Goal: Task Accomplishment & Management: Manage account settings

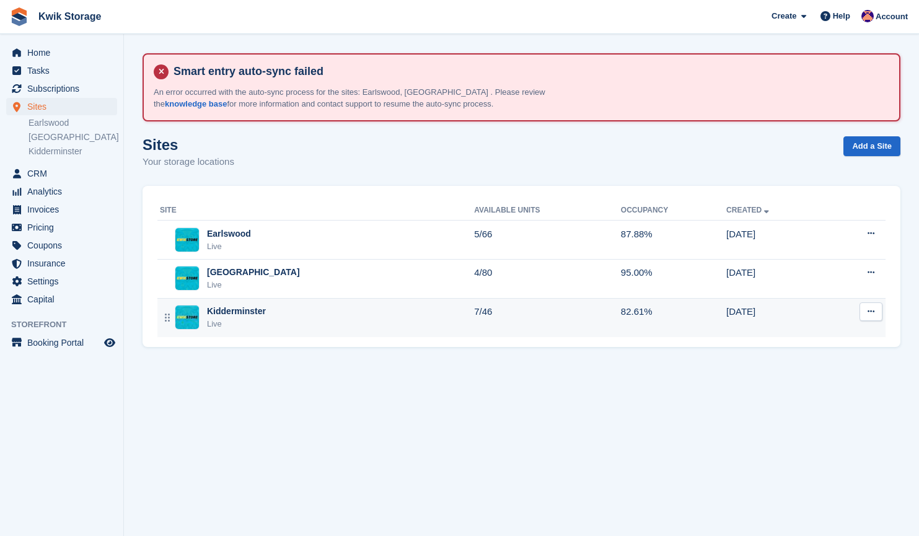
click at [295, 323] on div "Kidderminster Live" at bounding box center [317, 317] width 314 height 25
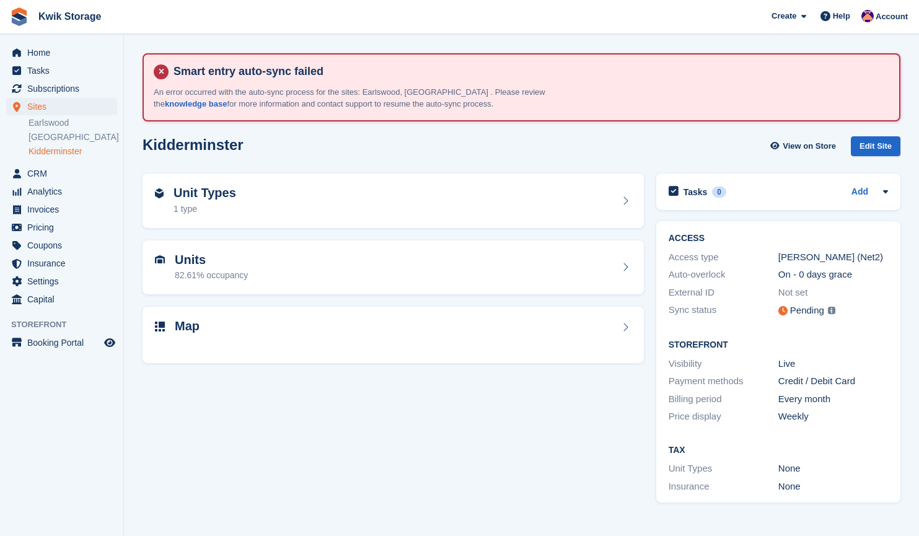
click at [299, 339] on div at bounding box center [393, 343] width 477 height 15
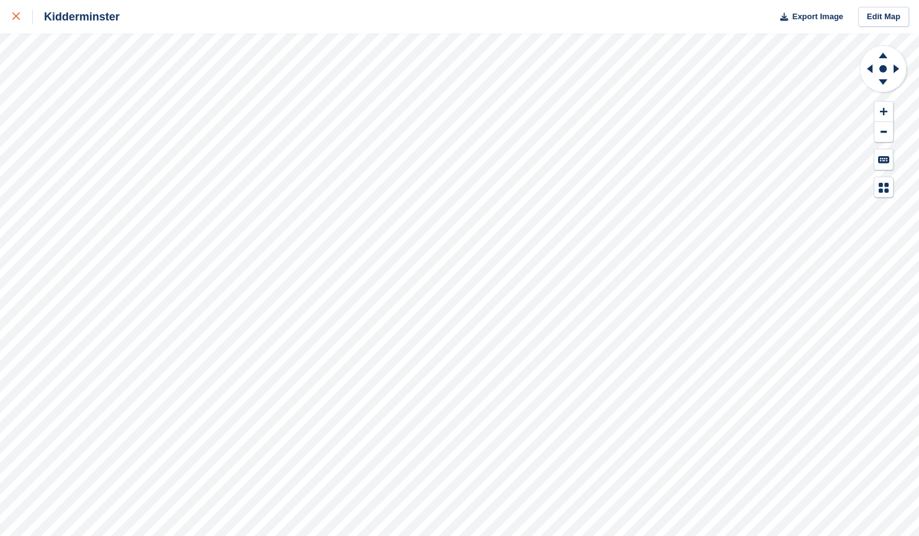
click at [28, 14] on div at bounding box center [22, 16] width 20 height 15
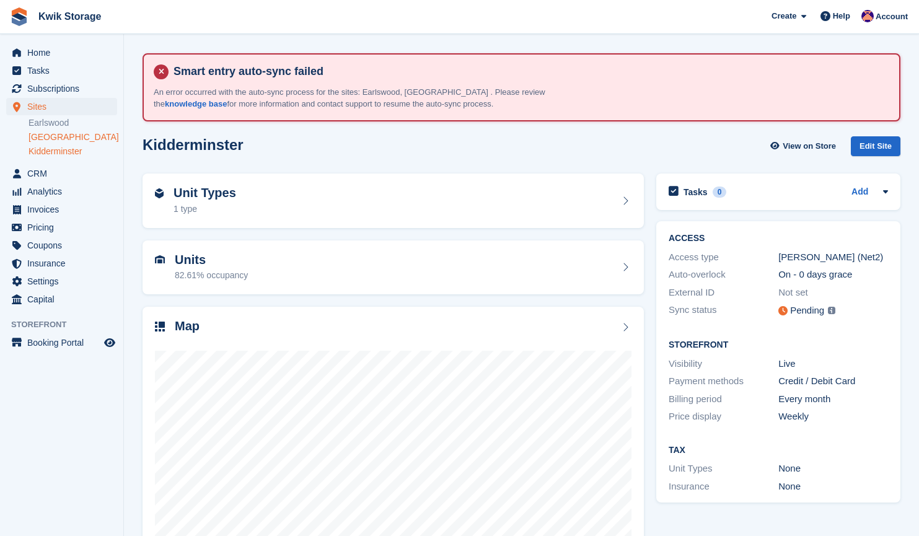
click at [68, 136] on link "[GEOGRAPHIC_DATA]" at bounding box center [73, 137] width 89 height 12
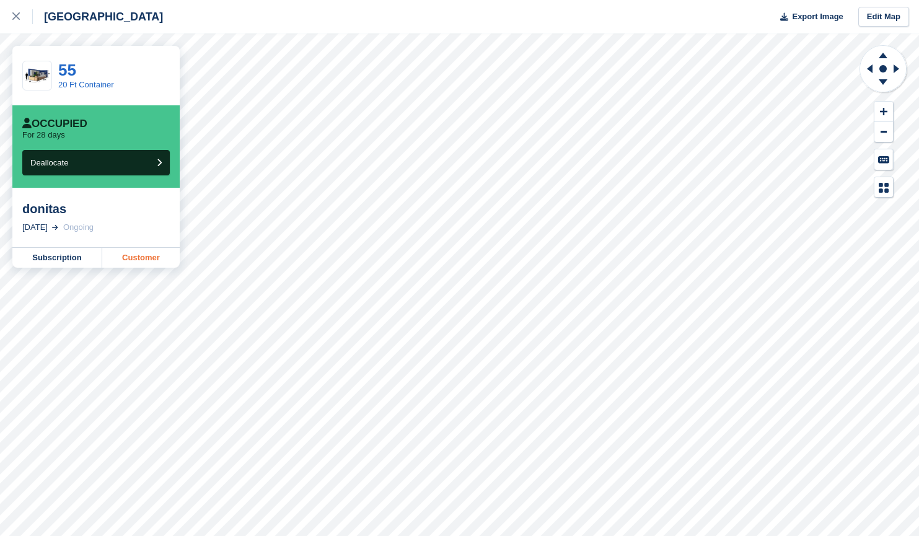
click at [149, 264] on link "Customer" at bounding box center [140, 258] width 77 height 20
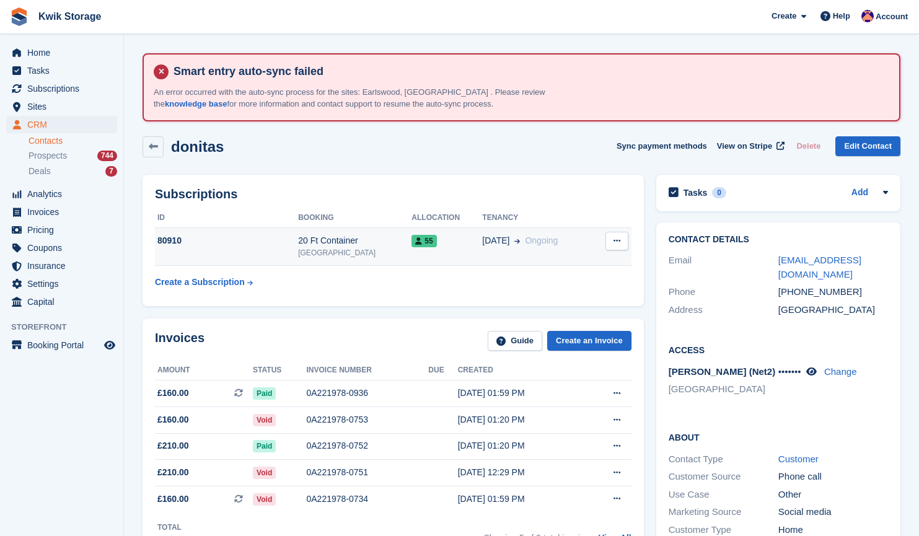
click at [622, 246] on button at bounding box center [617, 241] width 23 height 19
click at [573, 266] on p "Cancel subscription" at bounding box center [569, 265] width 108 height 16
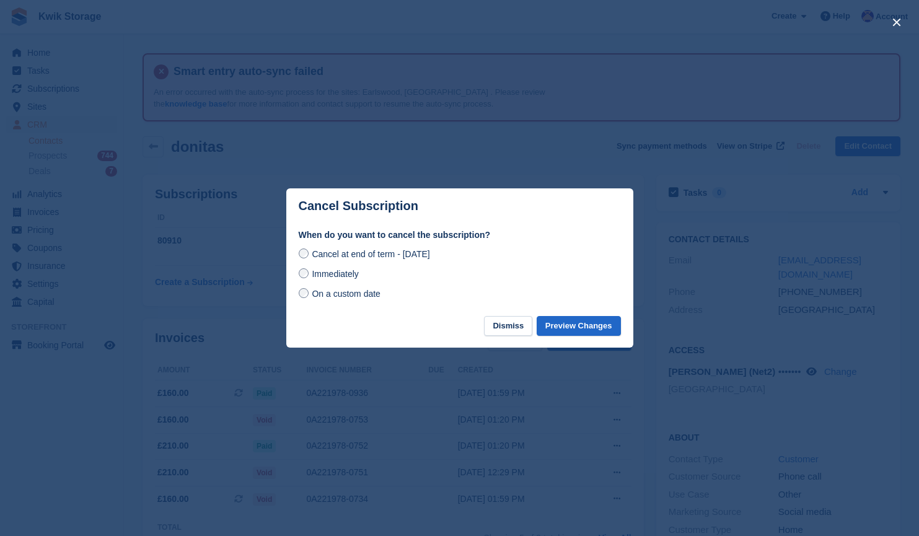
click at [309, 276] on label "Immediately" at bounding box center [329, 273] width 60 height 13
click at [571, 335] on button "Preview Changes" at bounding box center [579, 326] width 84 height 20
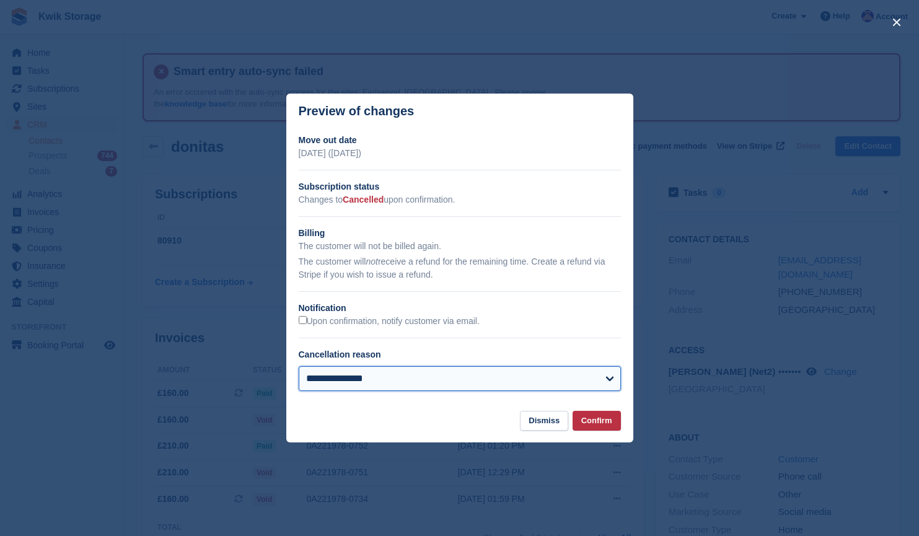
click at [434, 382] on select "**********" at bounding box center [460, 378] width 322 height 25
click at [299, 367] on select "**********" at bounding box center [460, 378] width 322 height 25
click at [469, 374] on select "**********" at bounding box center [460, 378] width 322 height 25
select select "**********"
click at [299, 367] on select "**********" at bounding box center [460, 378] width 322 height 25
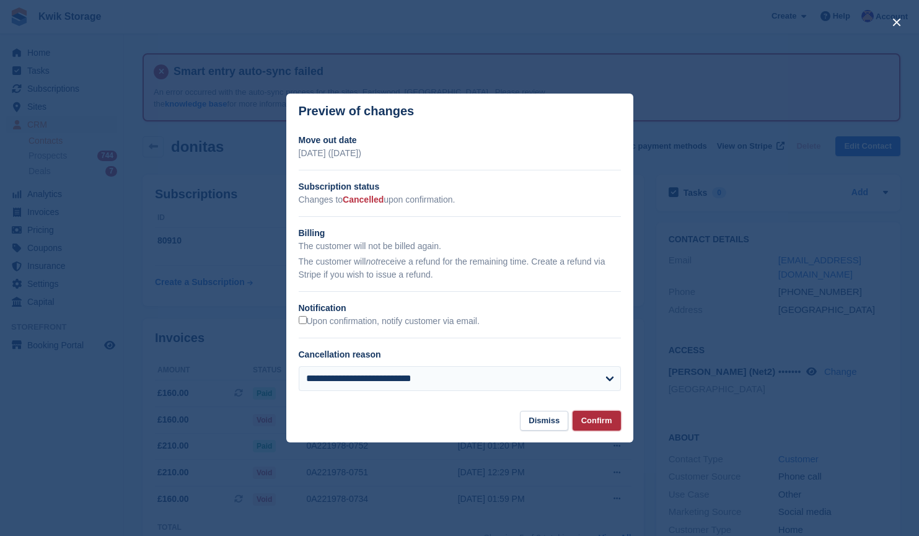
click at [611, 423] on button "Confirm" at bounding box center [597, 421] width 48 height 20
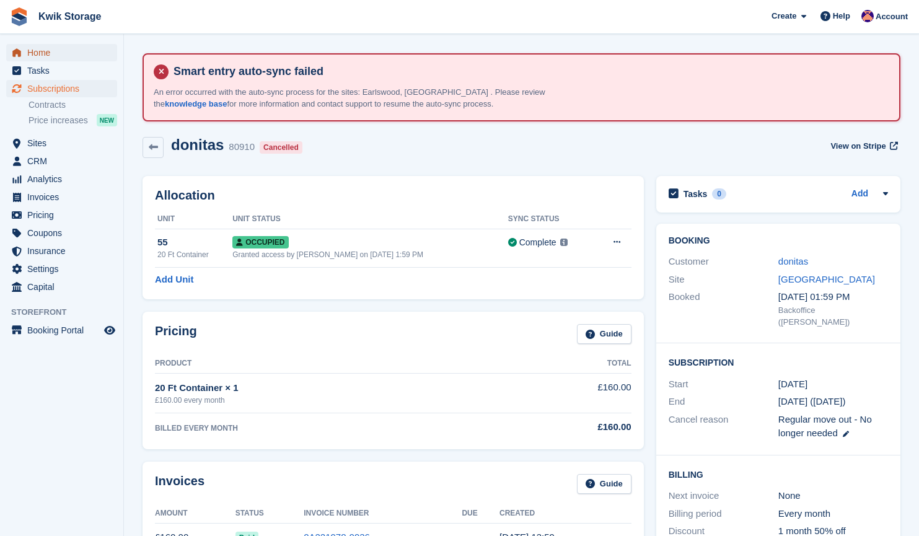
click at [63, 53] on span "Home" at bounding box center [64, 52] width 74 height 17
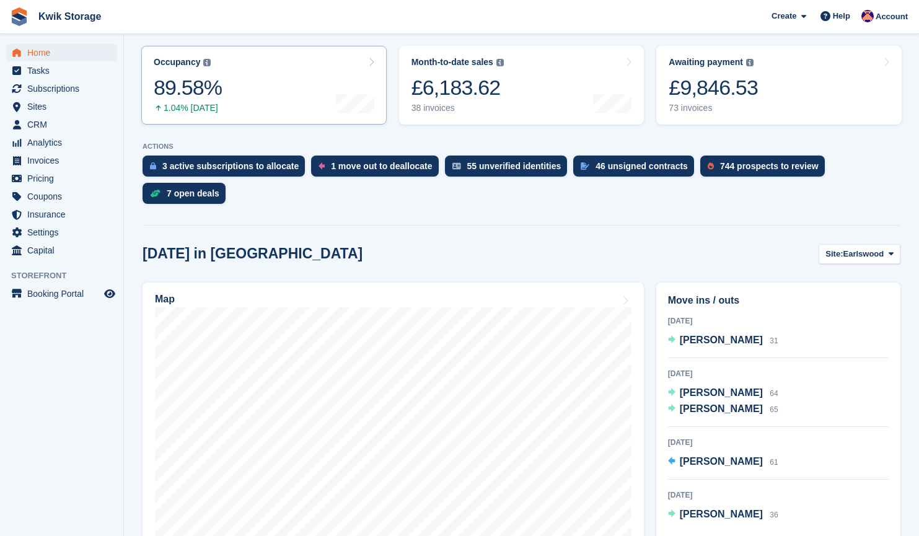
scroll to position [247, 0]
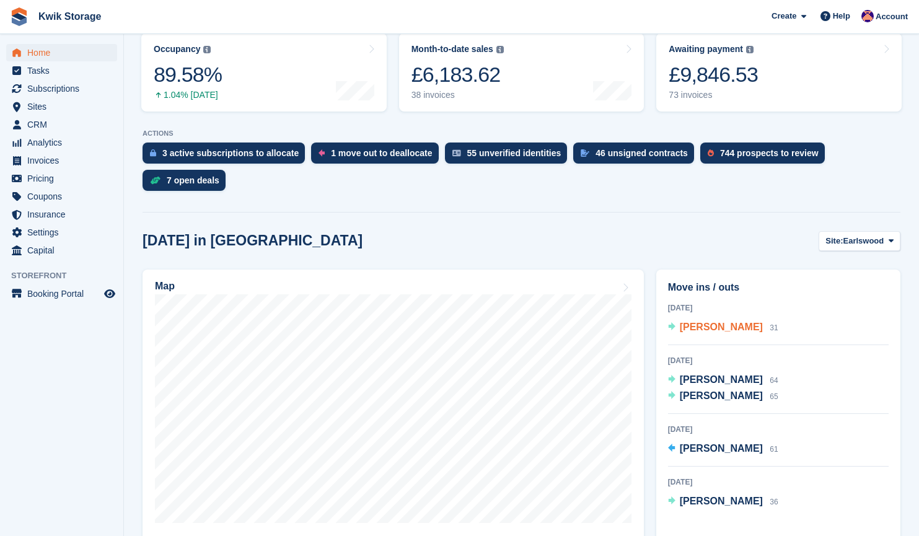
click at [675, 322] on icon at bounding box center [671, 326] width 7 height 8
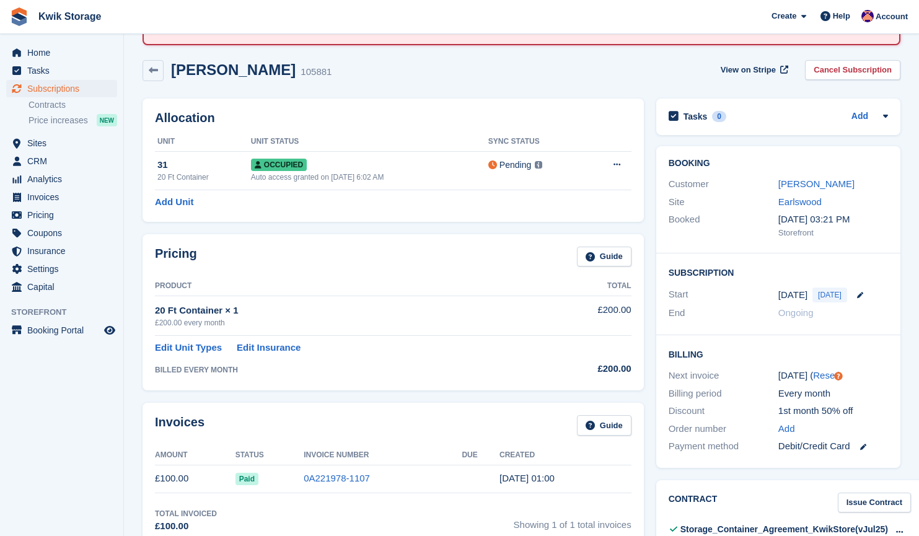
scroll to position [77, 0]
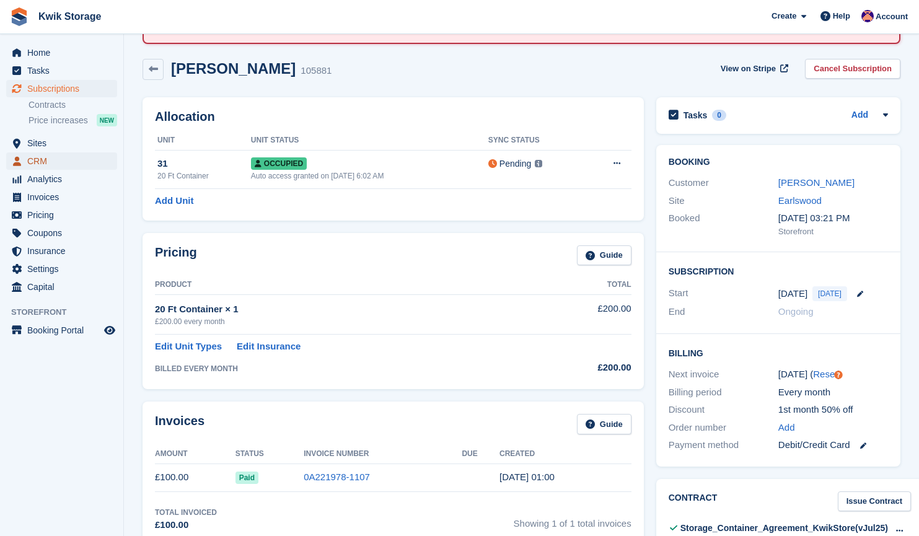
click at [89, 162] on span "CRM" at bounding box center [64, 160] width 74 height 17
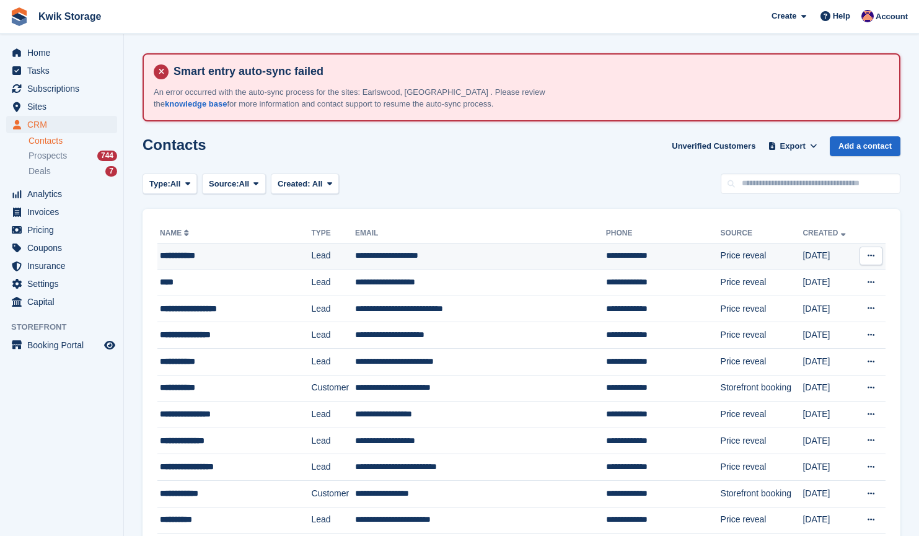
click at [244, 268] on td "**********" at bounding box center [234, 256] width 154 height 27
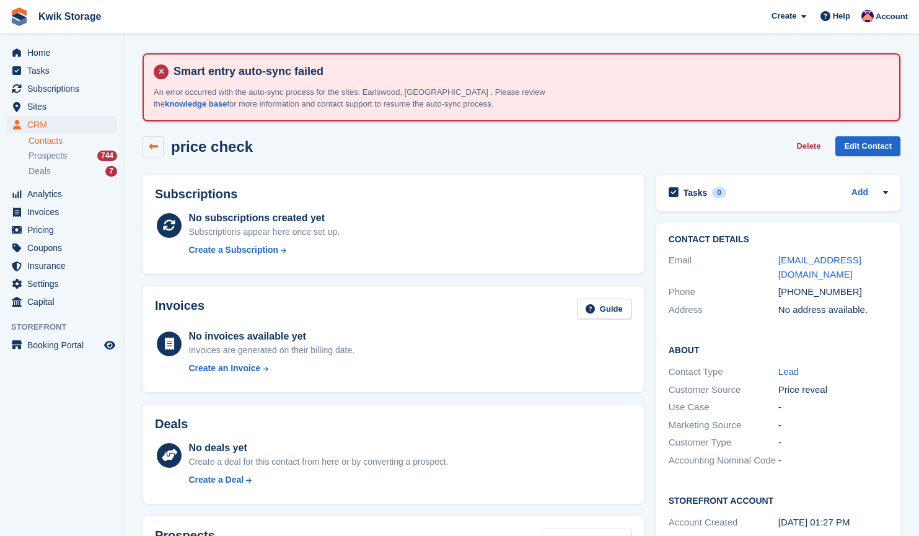
click at [158, 150] on link at bounding box center [153, 146] width 21 height 21
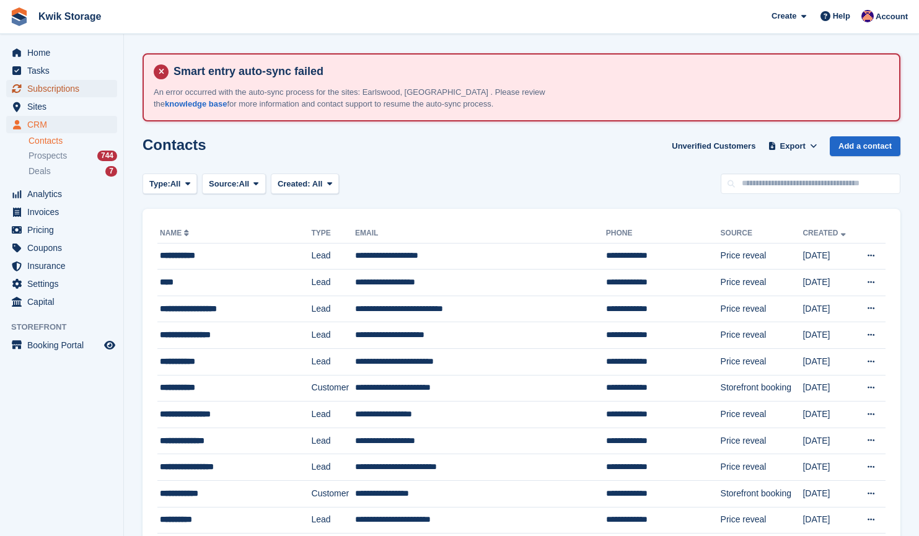
click at [82, 93] on span "Subscriptions" at bounding box center [64, 88] width 74 height 17
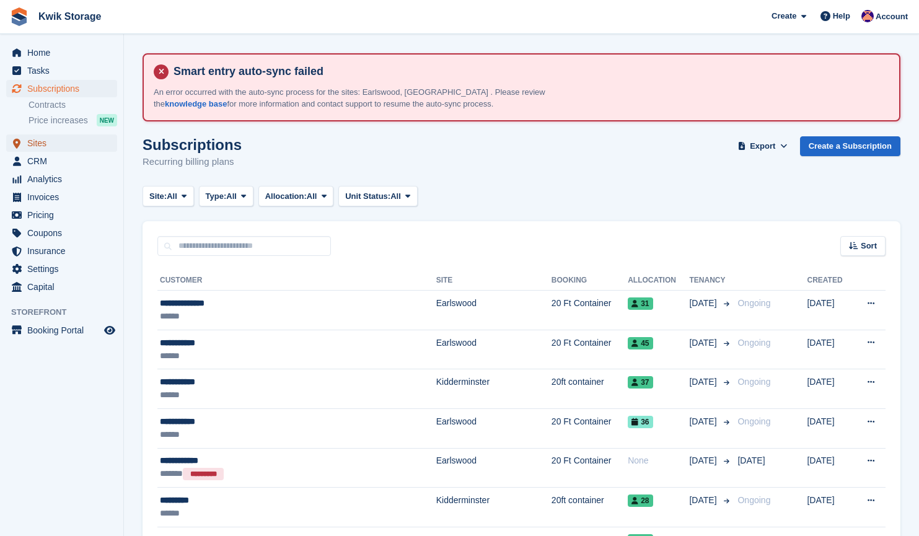
click at [40, 138] on span "Sites" at bounding box center [64, 143] width 74 height 17
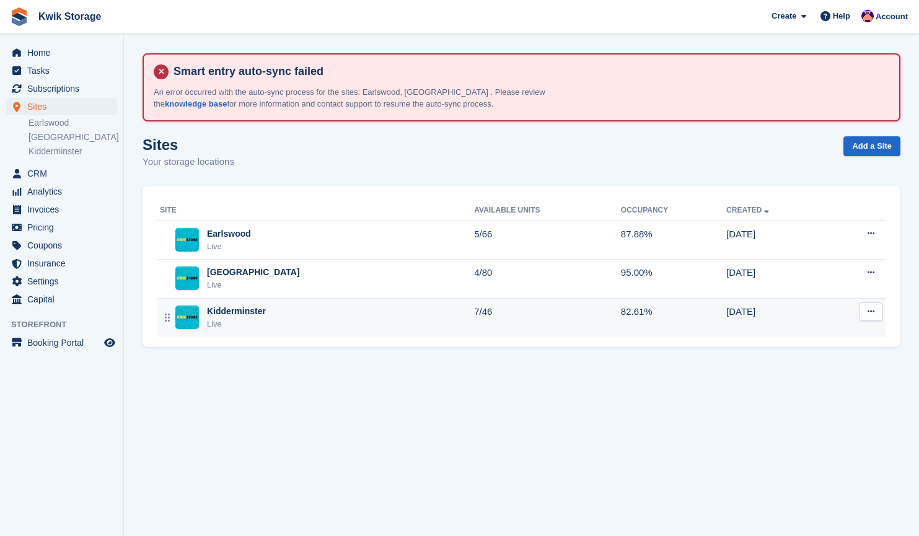
click at [290, 309] on div "Kidderminster Live" at bounding box center [317, 317] width 314 height 25
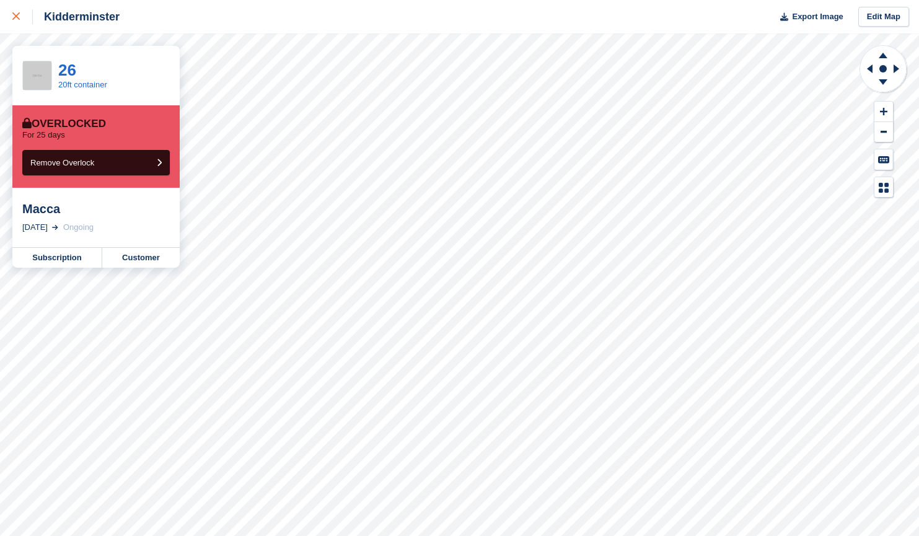
click at [25, 11] on div at bounding box center [22, 16] width 20 height 15
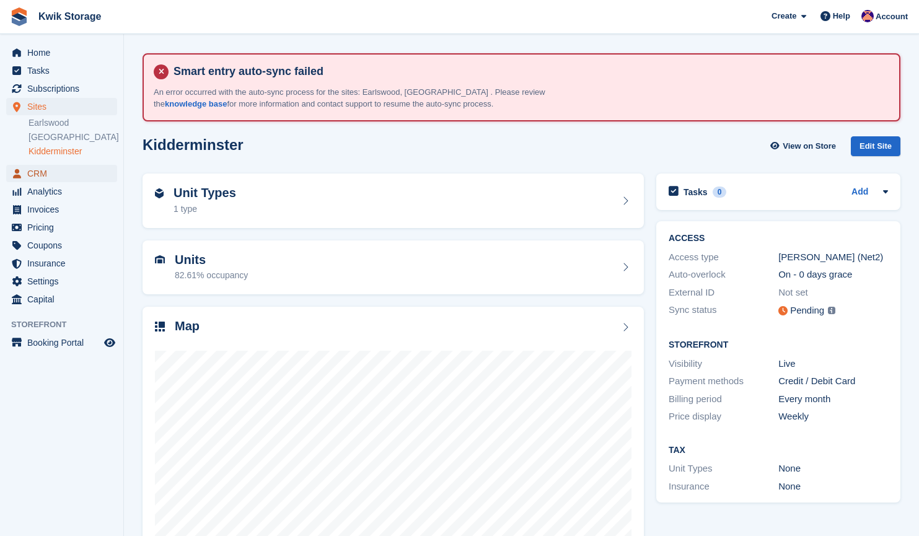
click at [60, 172] on span "CRM" at bounding box center [64, 173] width 74 height 17
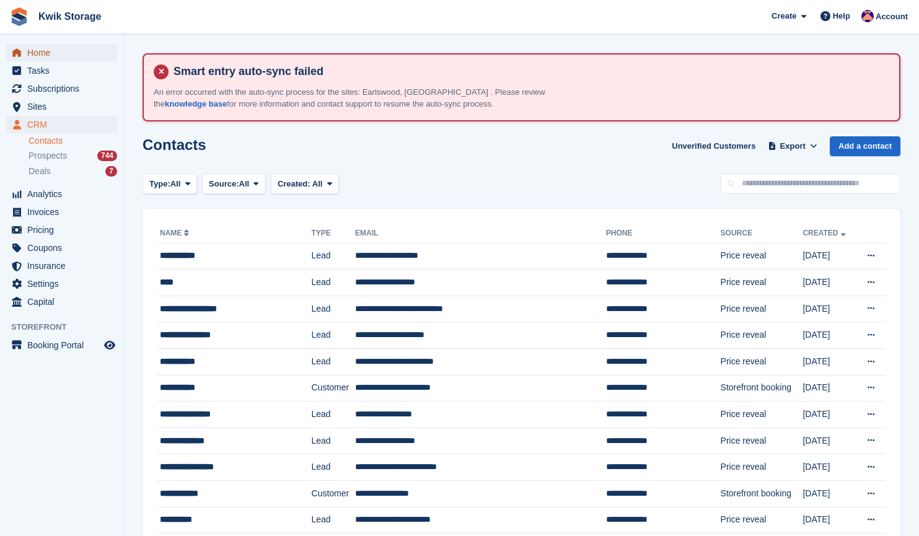
click at [89, 56] on span "Home" at bounding box center [64, 52] width 74 height 17
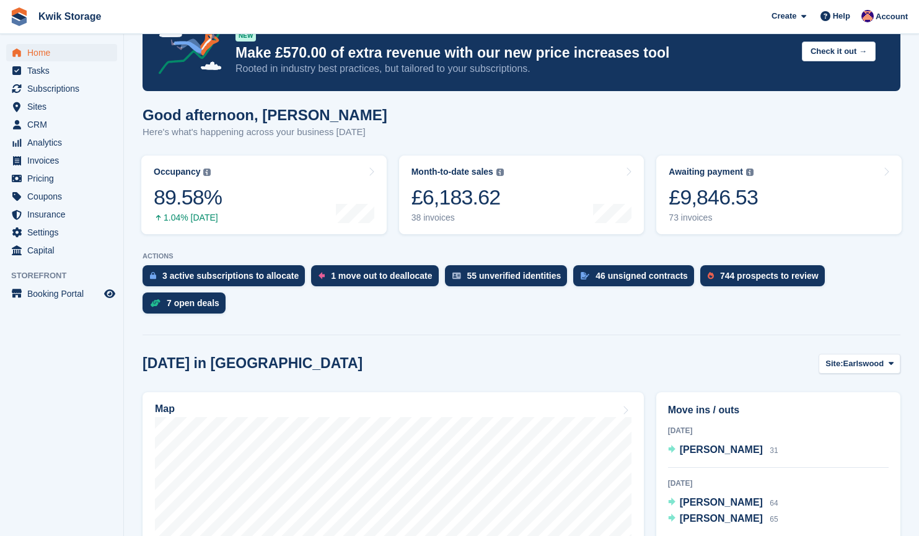
scroll to position [157, 0]
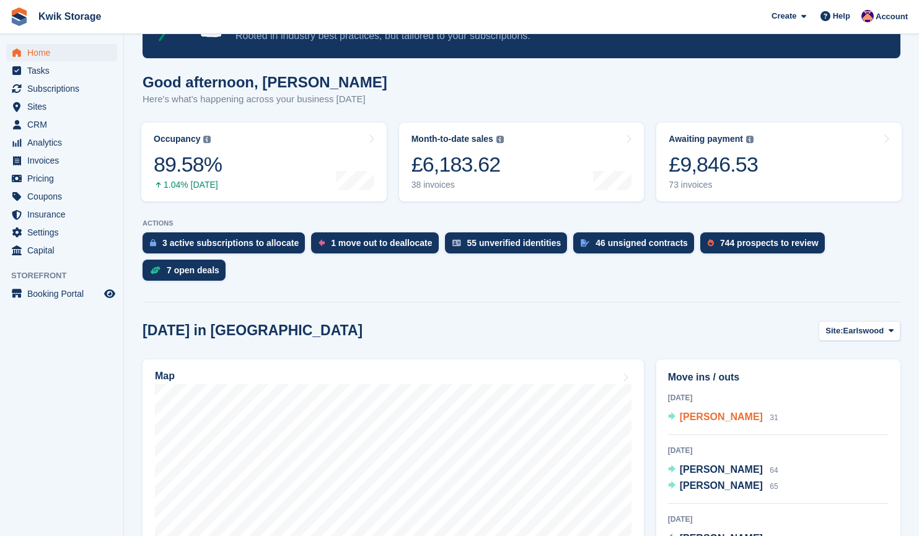
click at [725, 412] on span "Claire Sumpter" at bounding box center [721, 417] width 83 height 11
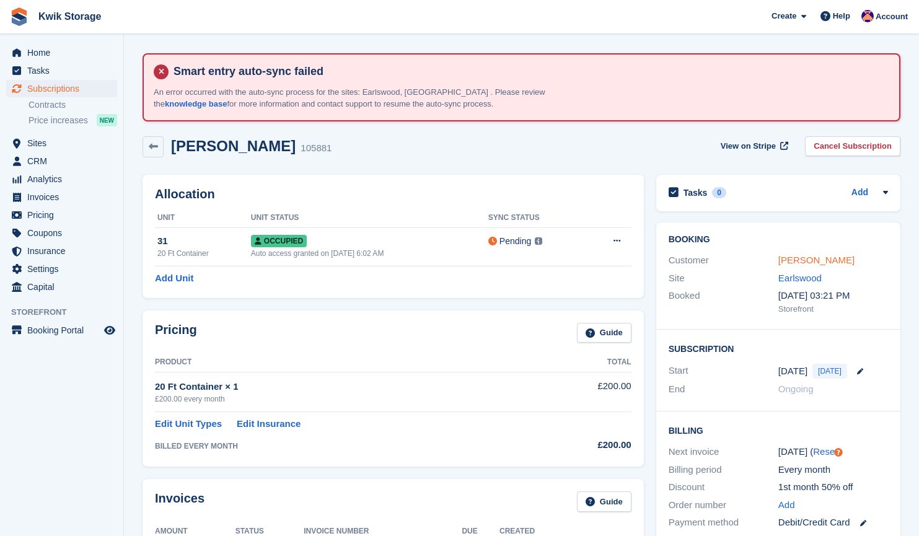
click at [812, 261] on link "[PERSON_NAME]" at bounding box center [817, 260] width 76 height 11
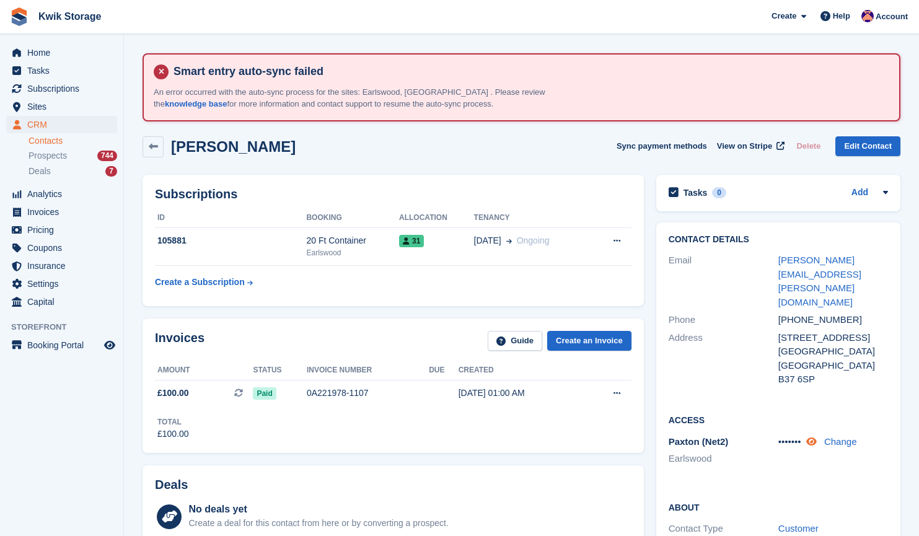
click at [813, 437] on icon at bounding box center [812, 441] width 11 height 9
click at [63, 208] on span "Invoices" at bounding box center [64, 211] width 74 height 17
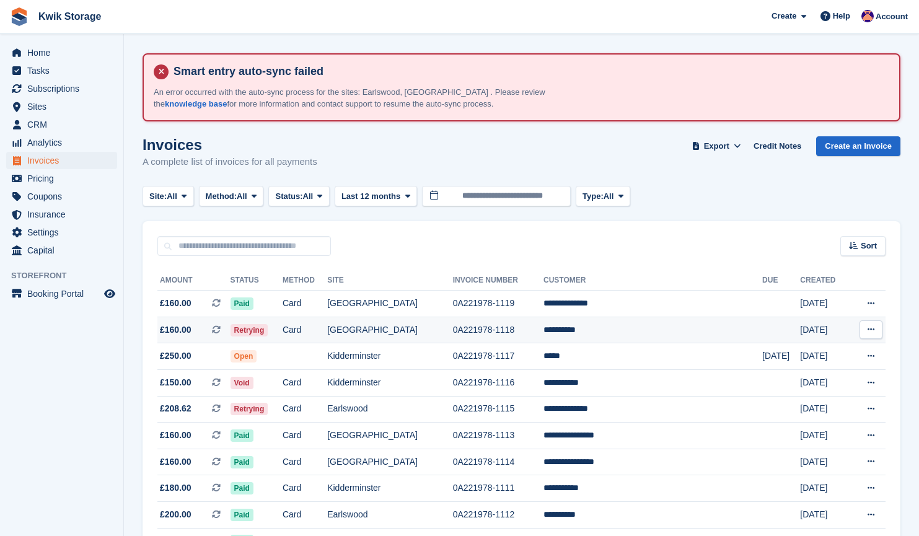
click at [197, 334] on span "£160.00 This is a recurring subscription invoice." at bounding box center [193, 330] width 73 height 13
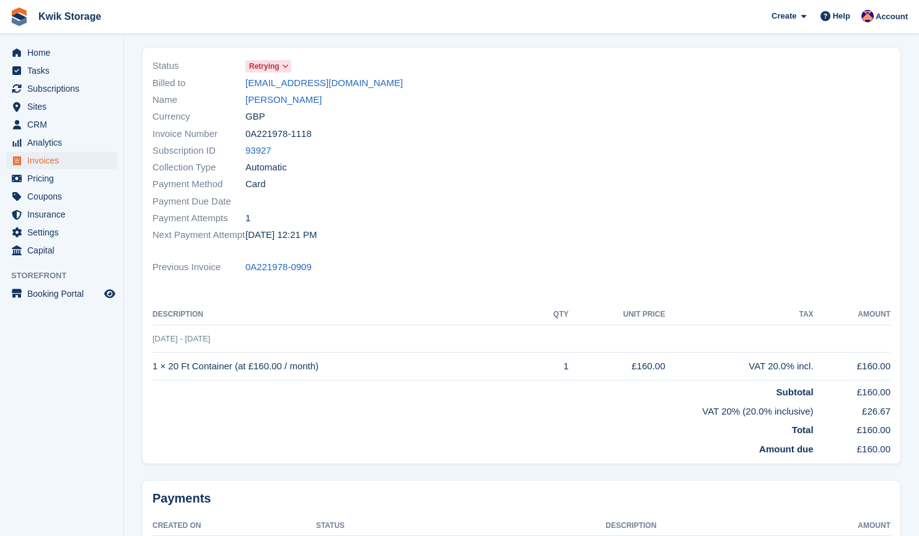
scroll to position [164, 0]
click at [264, 100] on link "[PERSON_NAME]" at bounding box center [283, 101] width 76 height 14
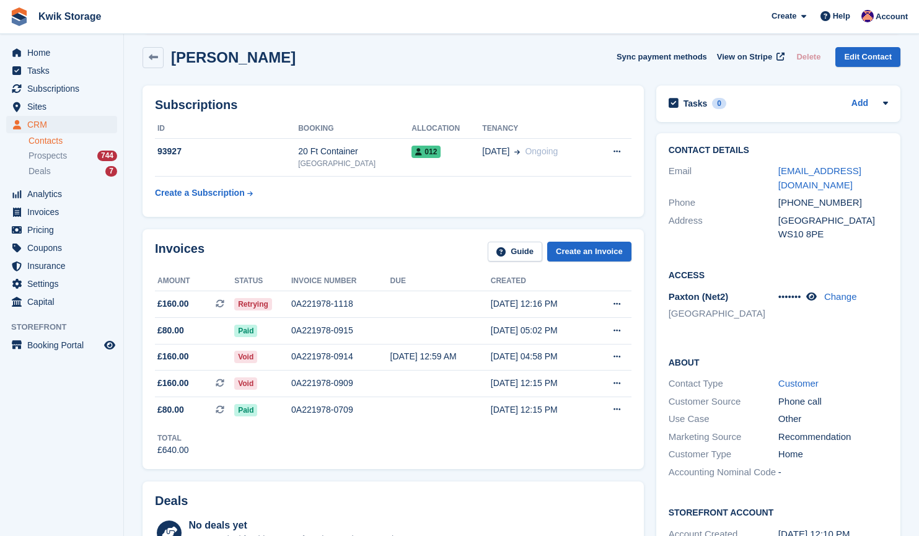
scroll to position [84, 0]
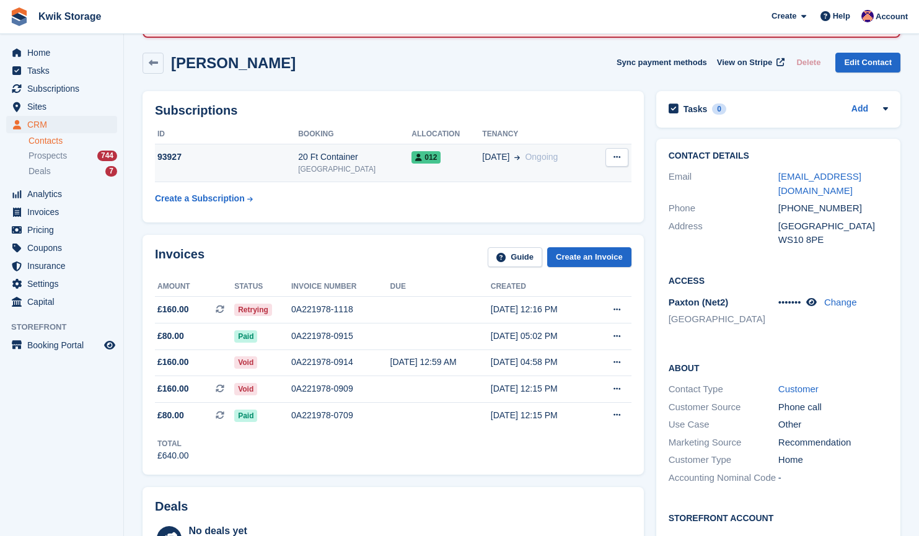
click at [394, 160] on div "20 Ft Container" at bounding box center [354, 157] width 113 height 13
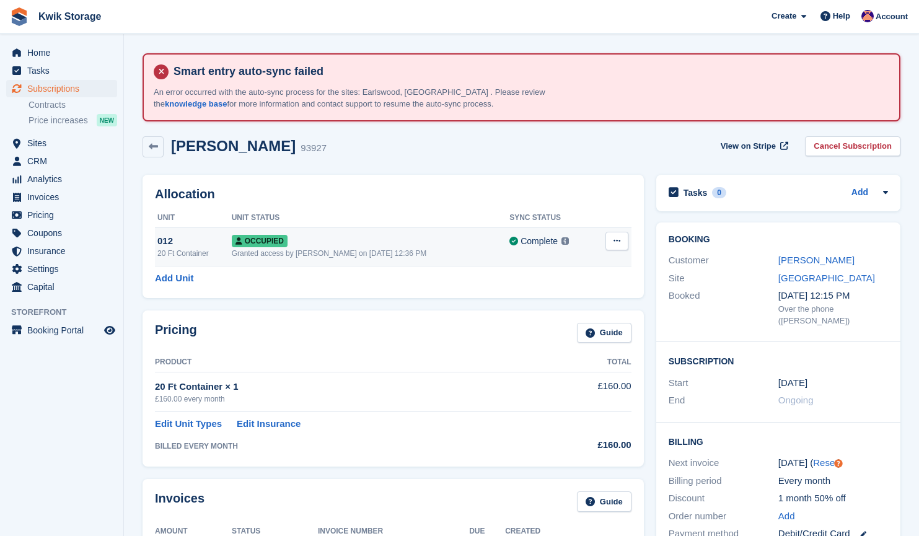
click at [614, 244] on icon at bounding box center [617, 241] width 7 height 8
click at [555, 270] on p "Overlock" at bounding box center [569, 265] width 108 height 16
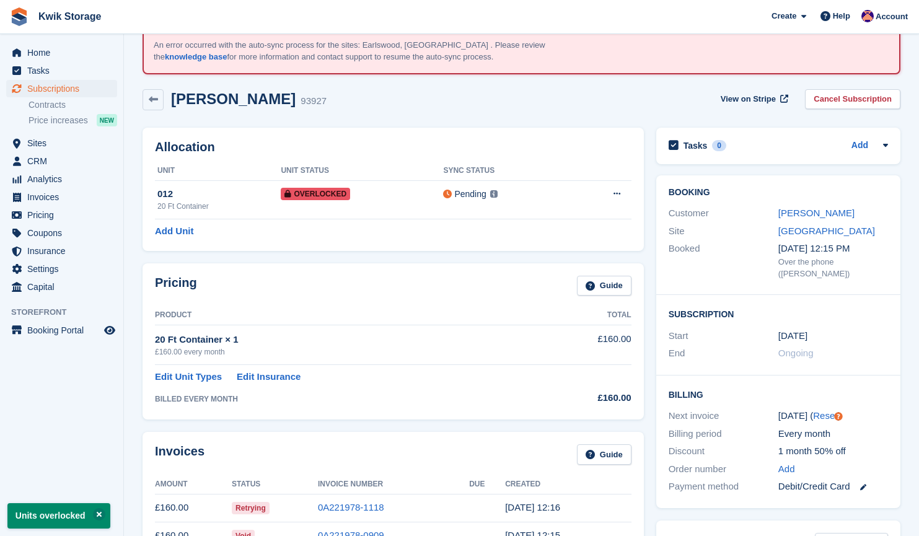
scroll to position [33, 0]
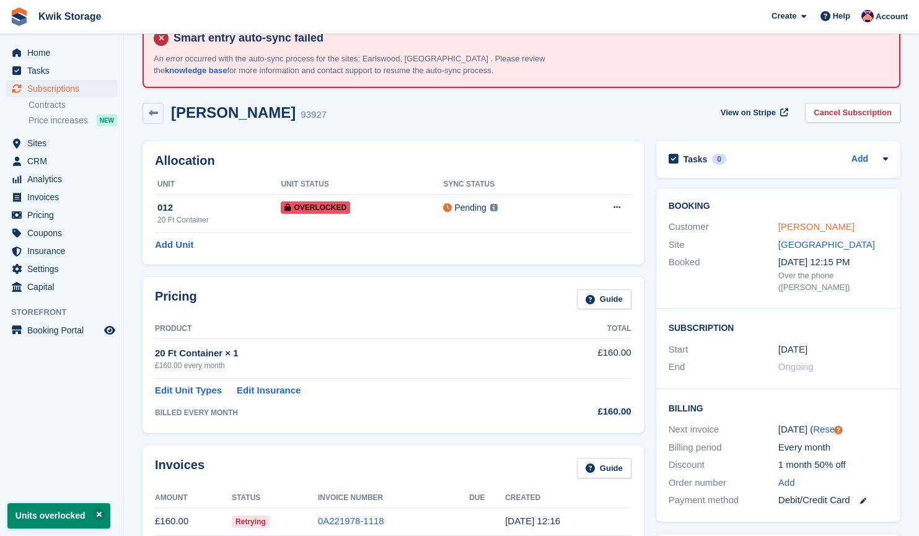
click at [795, 232] on link "zack robbo" at bounding box center [817, 226] width 76 height 11
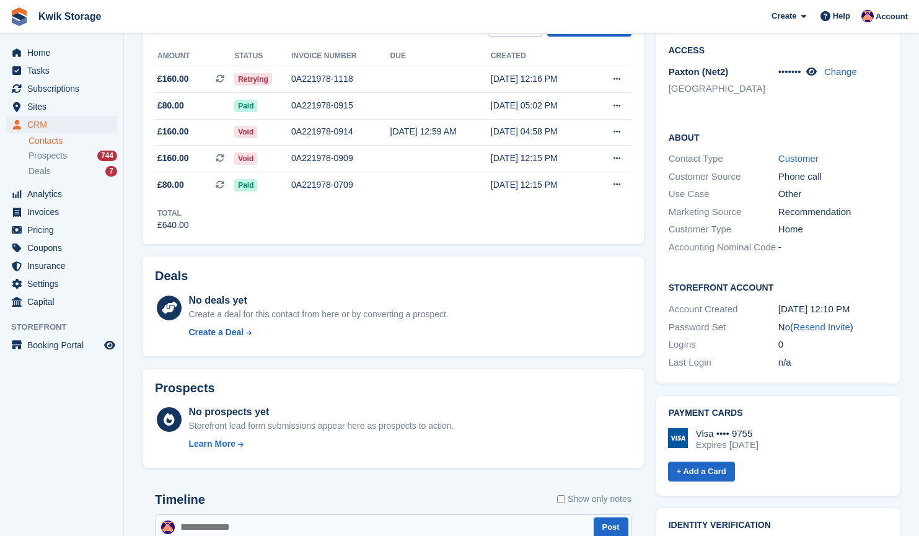
scroll to position [247, 0]
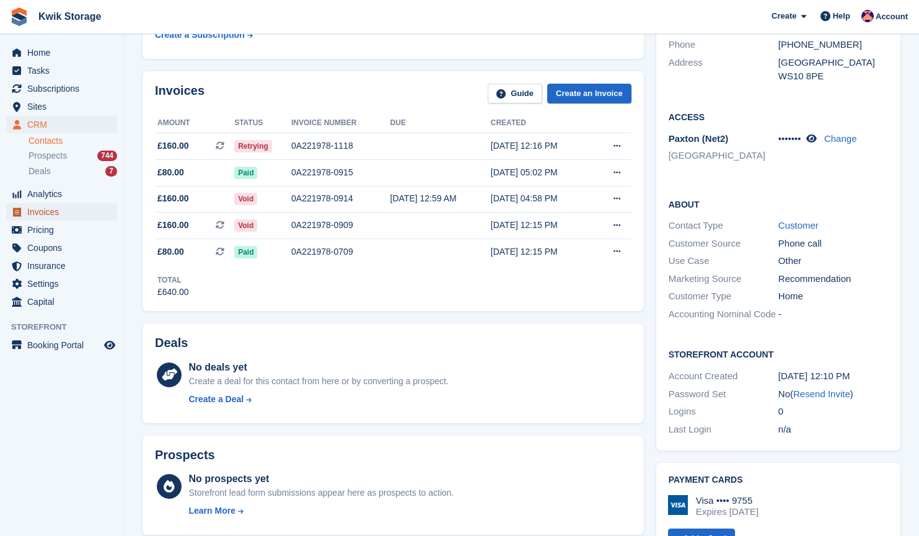
click at [73, 214] on span "Invoices" at bounding box center [64, 211] width 74 height 17
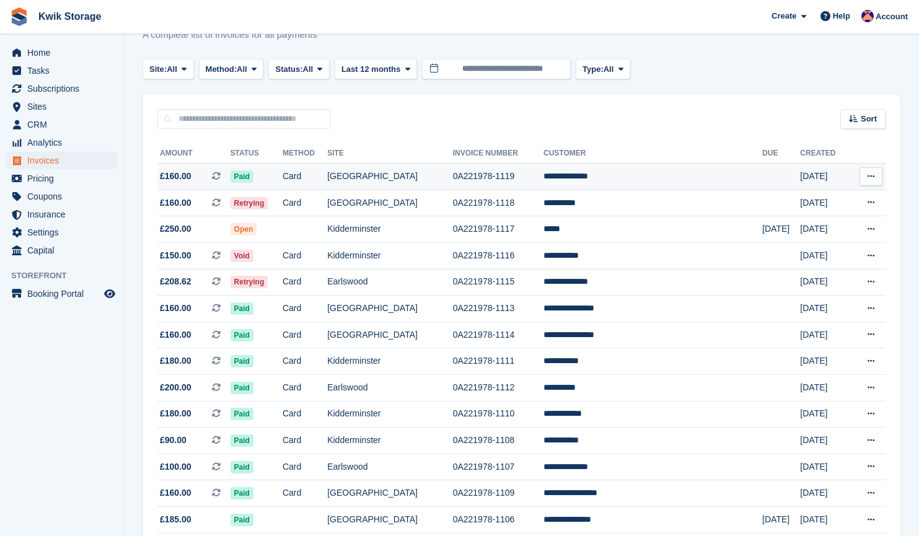
scroll to position [130, 0]
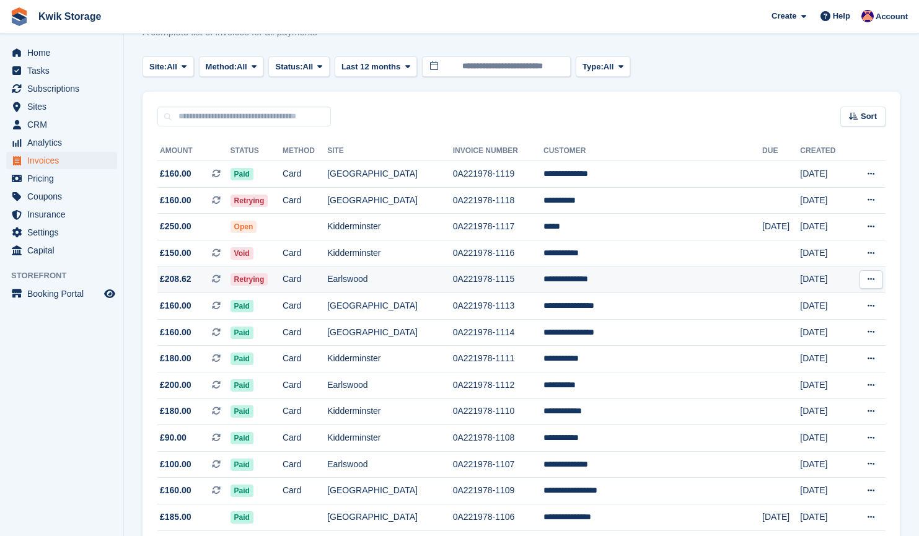
click at [231, 290] on td "£208.62 This is a recurring subscription invoice." at bounding box center [193, 280] width 73 height 27
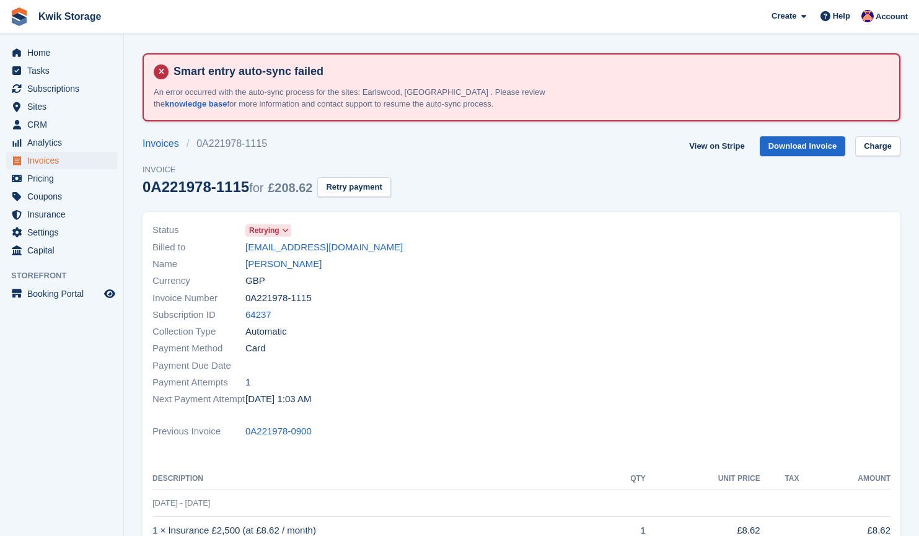
click at [279, 231] on span "Retrying" at bounding box center [264, 230] width 30 height 11
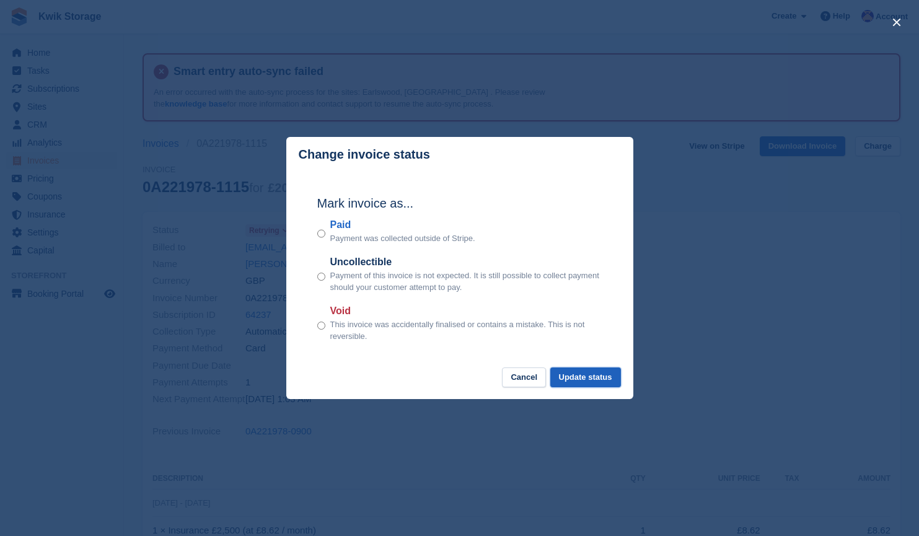
click at [607, 382] on button "Update status" at bounding box center [585, 378] width 71 height 20
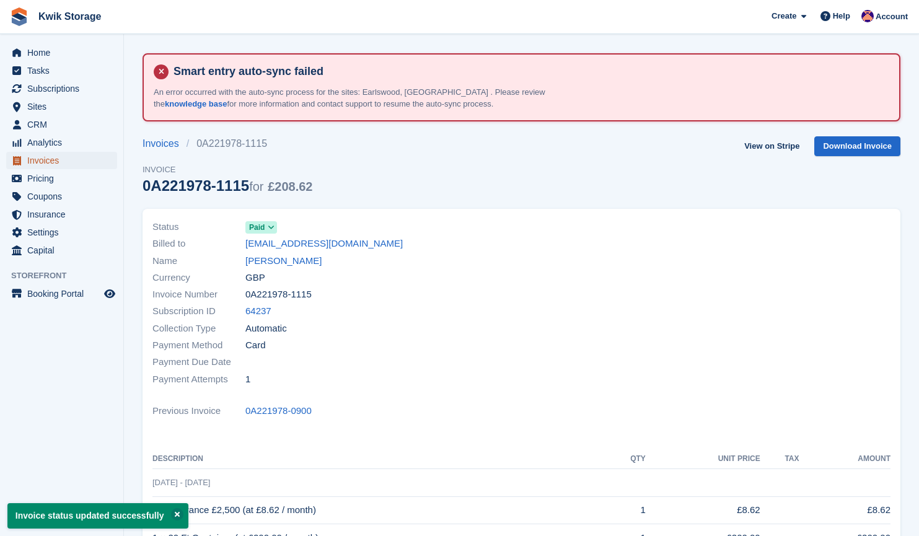
click at [65, 161] on span "Invoices" at bounding box center [64, 160] width 74 height 17
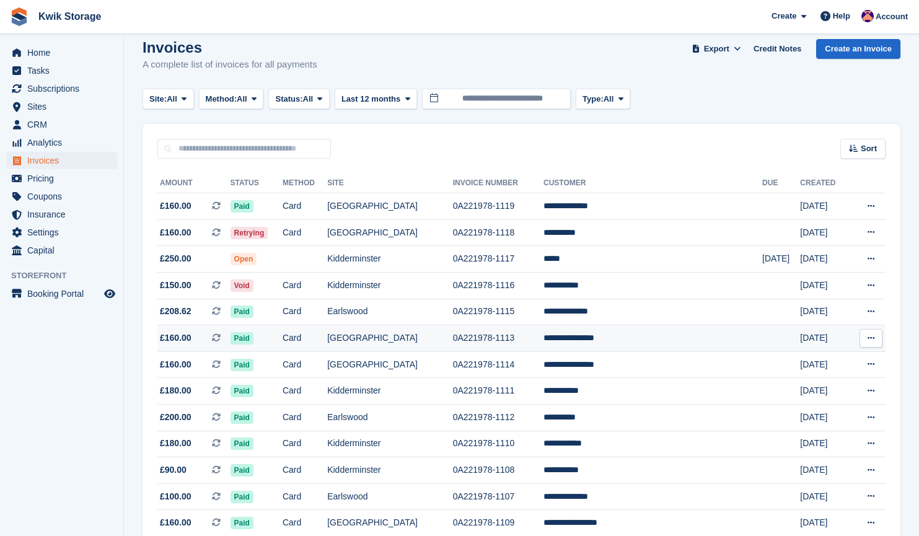
scroll to position [99, 0]
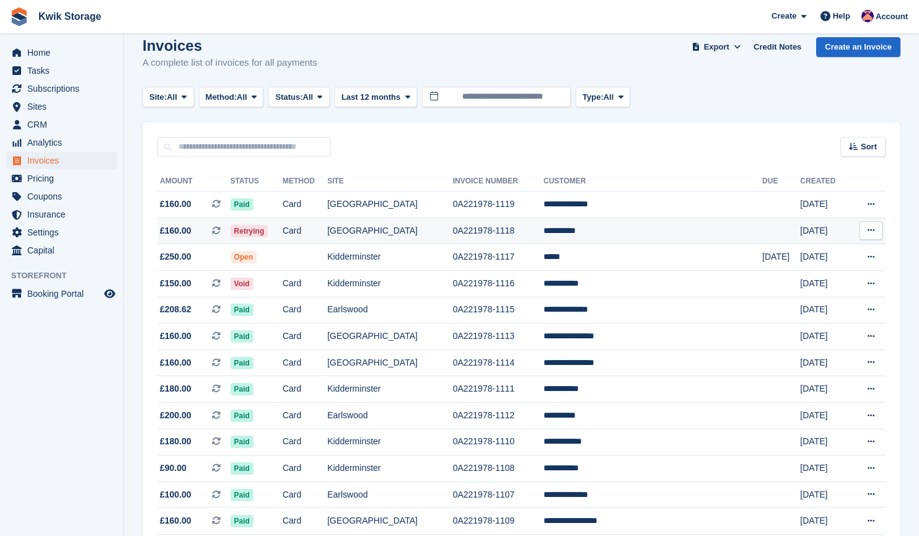
click at [327, 229] on td "Card" at bounding box center [305, 231] width 45 height 27
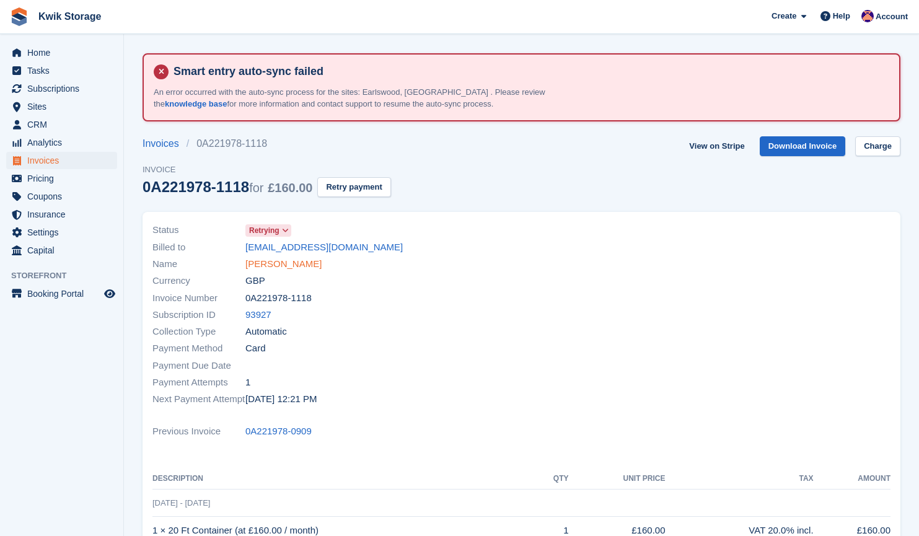
click at [276, 262] on link "[PERSON_NAME]" at bounding box center [283, 264] width 76 height 14
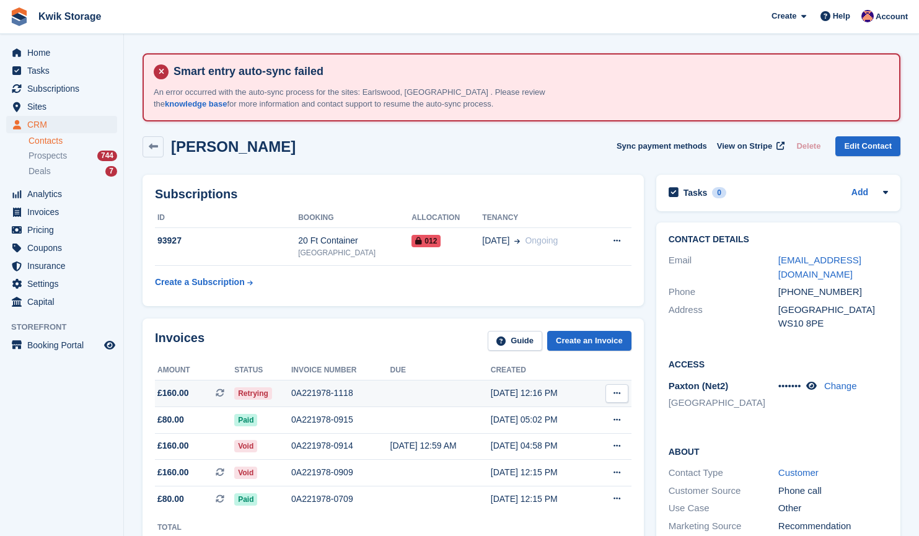
click at [397, 382] on td at bounding box center [441, 394] width 100 height 27
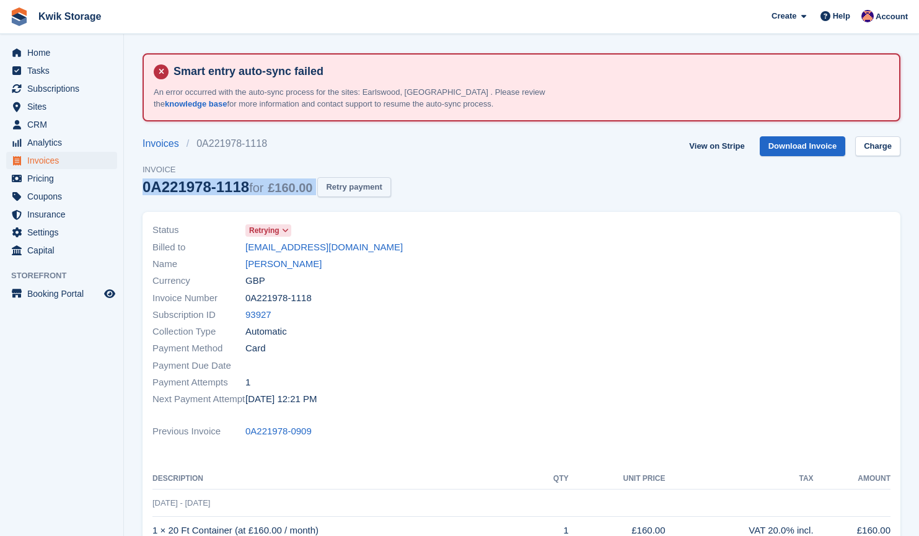
drag, startPoint x: 337, startPoint y: 174, endPoint x: 353, endPoint y: 187, distance: 21.6
click at [353, 187] on div "Invoices 0A221978-1118 Invoice 0A221978-1118 for £160.00 Retry payment" at bounding box center [267, 174] width 249 height 76
click at [353, 187] on button "Retry payment" at bounding box center [353, 187] width 73 height 20
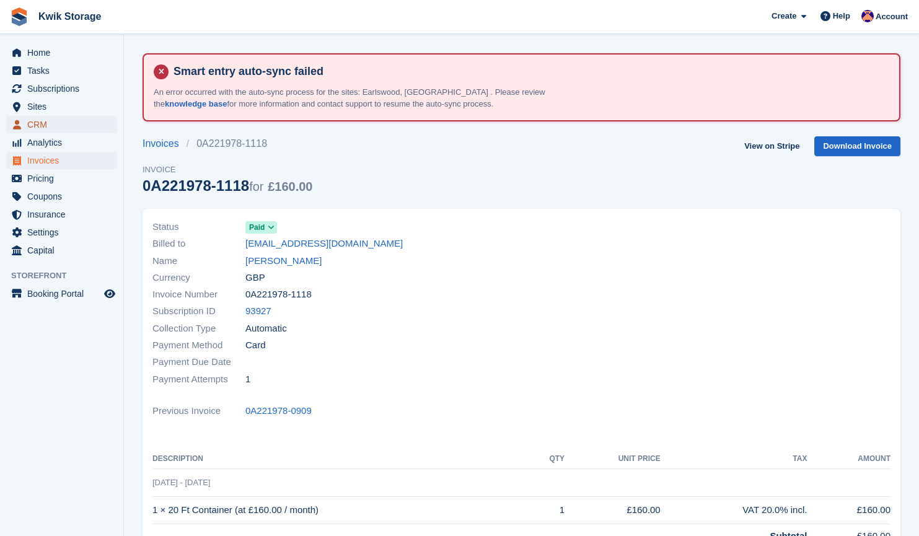
click at [79, 123] on span "CRM" at bounding box center [64, 124] width 74 height 17
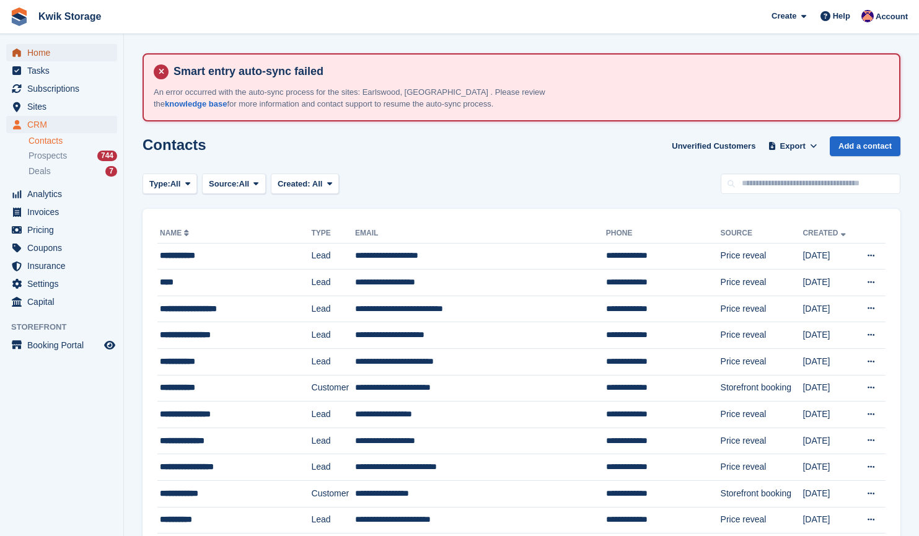
click at [63, 57] on span "Home" at bounding box center [64, 52] width 74 height 17
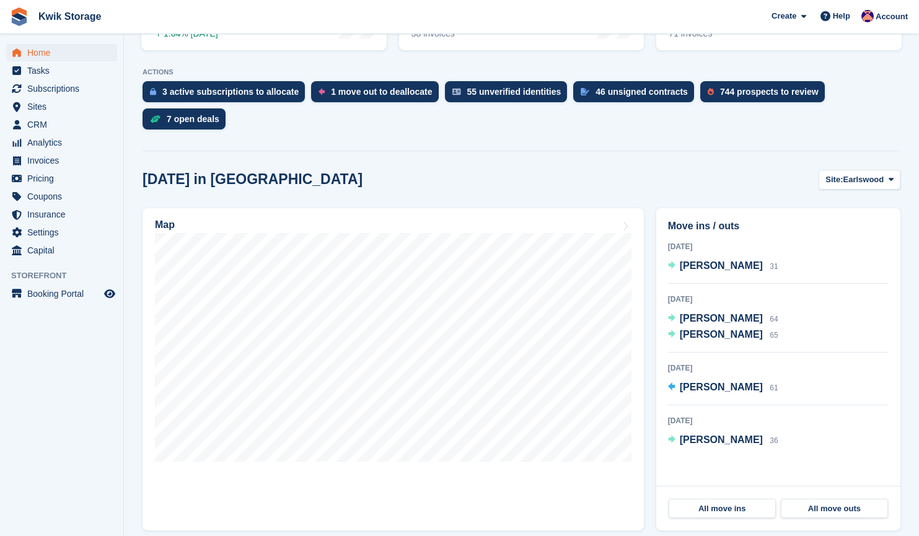
scroll to position [308, 0]
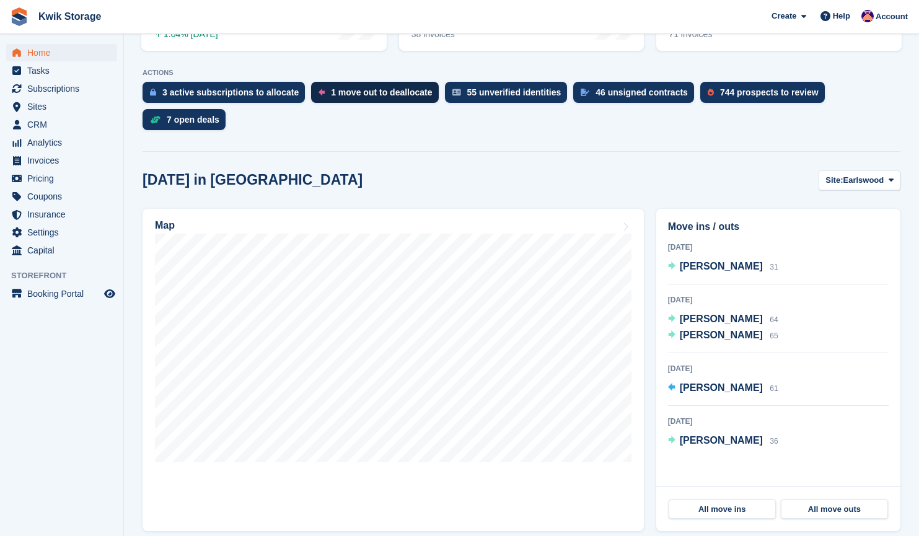
click at [344, 95] on div "1 move out to deallocate" at bounding box center [381, 92] width 101 height 10
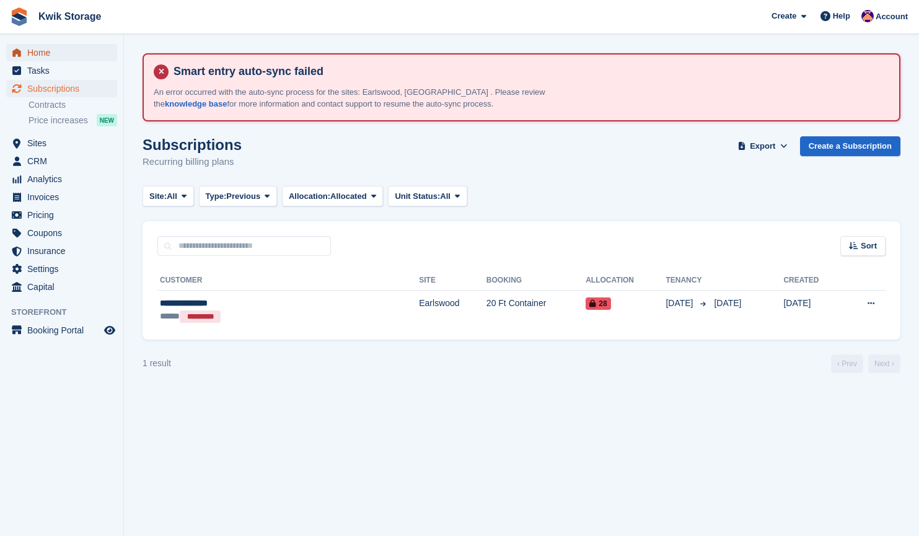
click at [68, 52] on span "Home" at bounding box center [64, 52] width 74 height 17
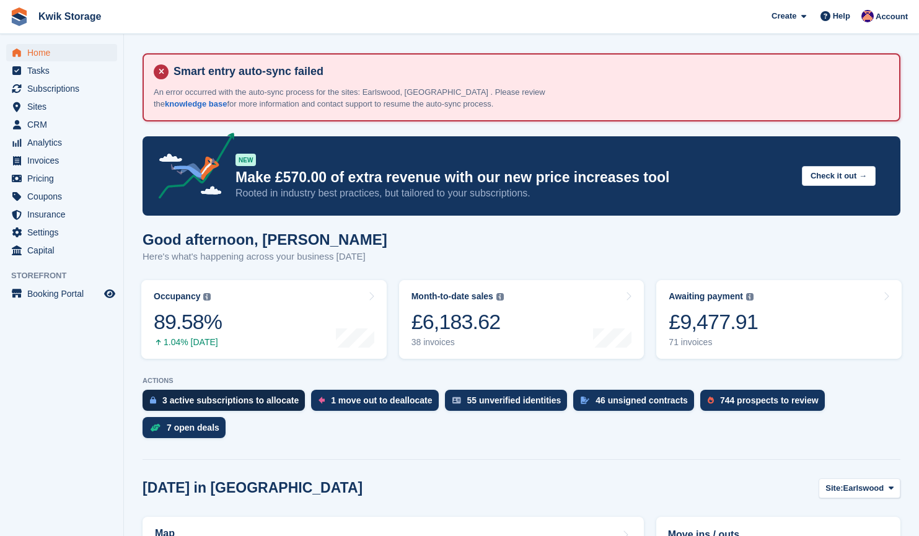
click at [257, 404] on div "3 active subscriptions to allocate" at bounding box center [230, 401] width 136 height 10
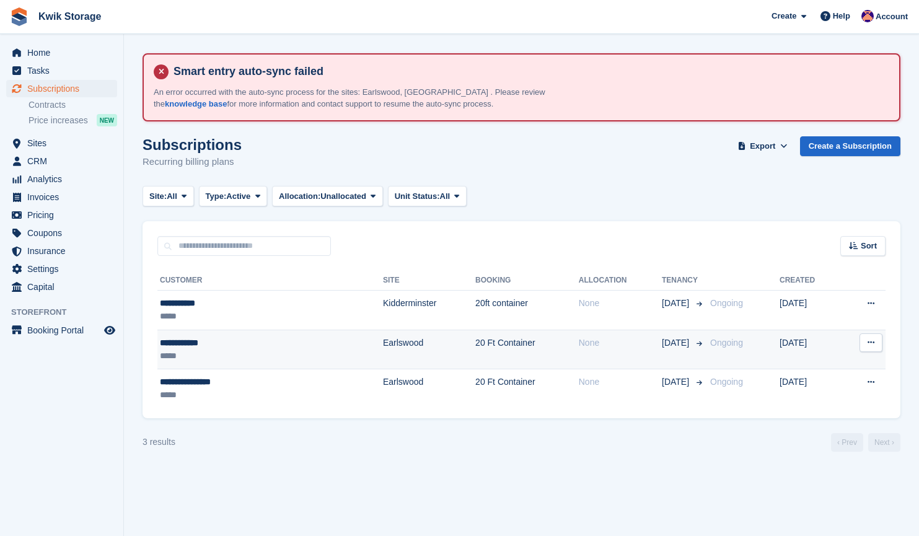
click at [662, 347] on span "[DATE]" at bounding box center [677, 343] width 30 height 13
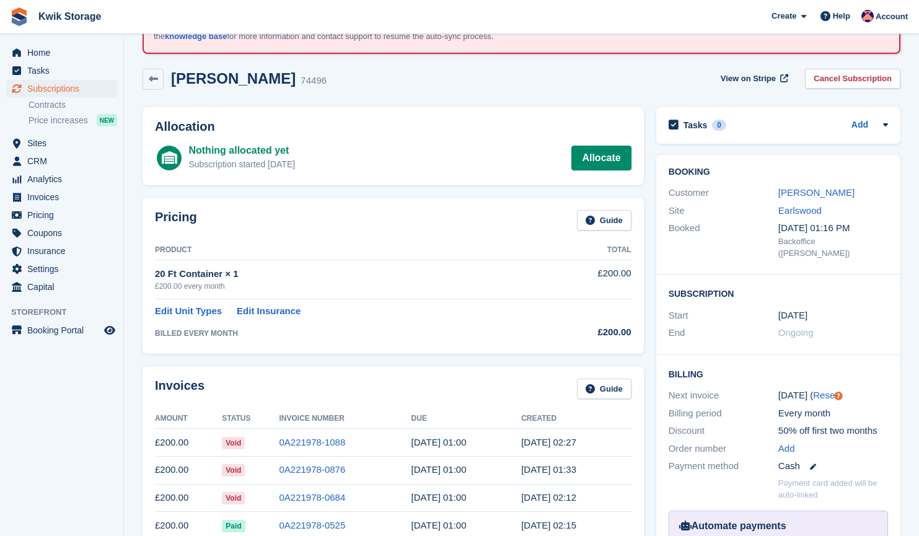
scroll to position [66, 0]
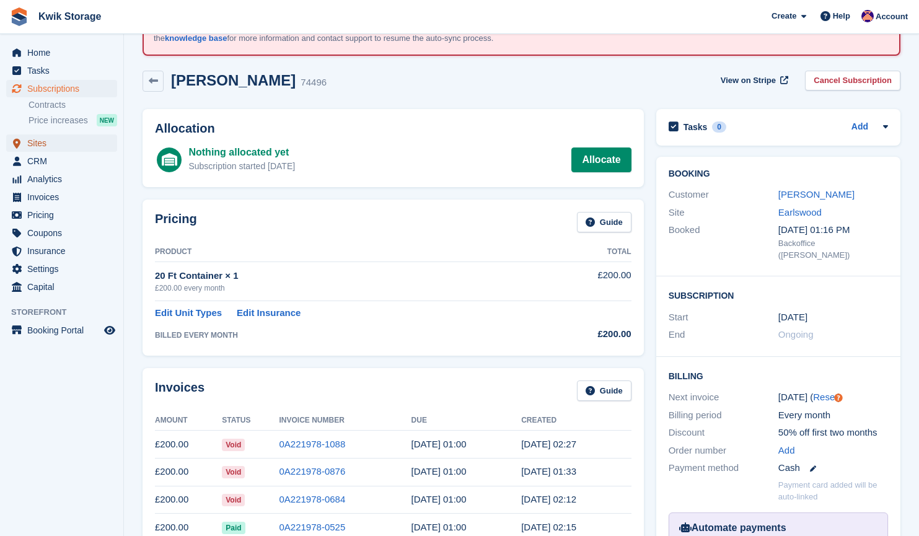
click at [79, 149] on span "Sites" at bounding box center [64, 143] width 74 height 17
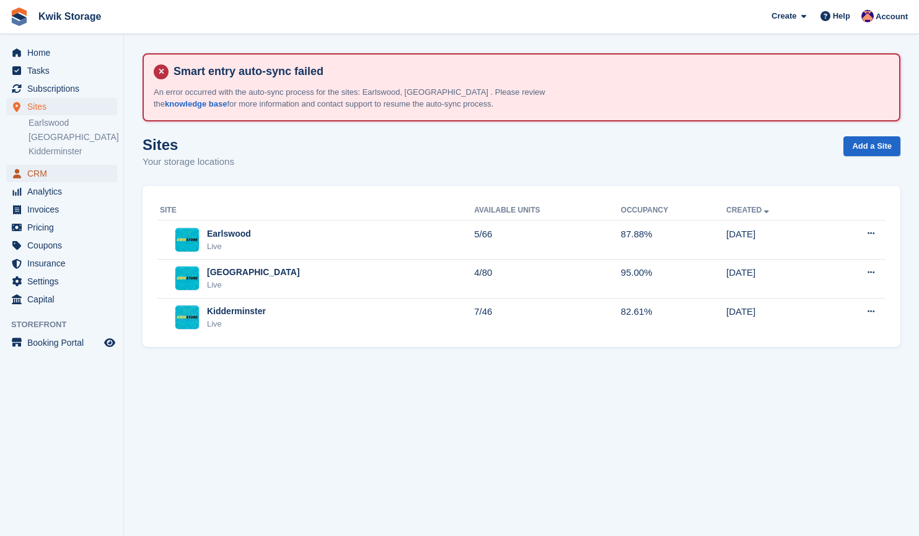
click at [61, 175] on span "CRM" at bounding box center [64, 173] width 74 height 17
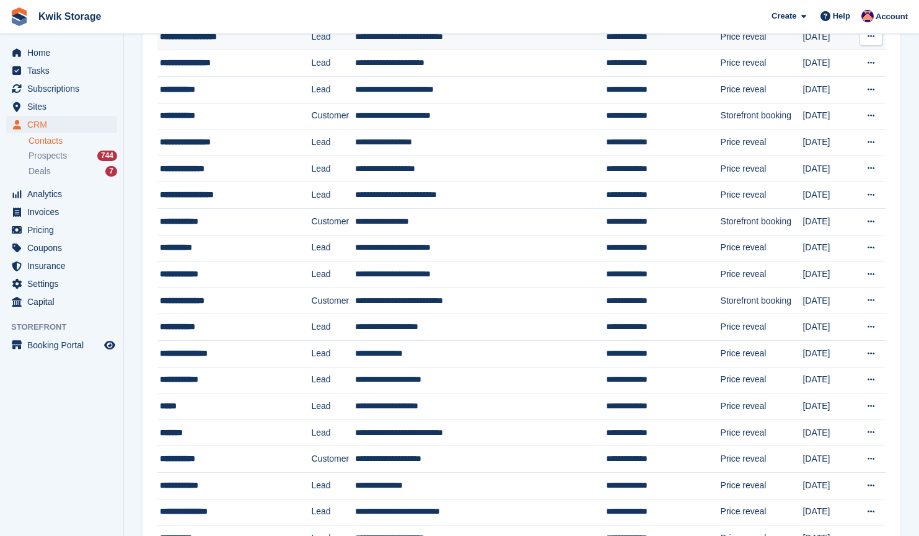
scroll to position [297, 0]
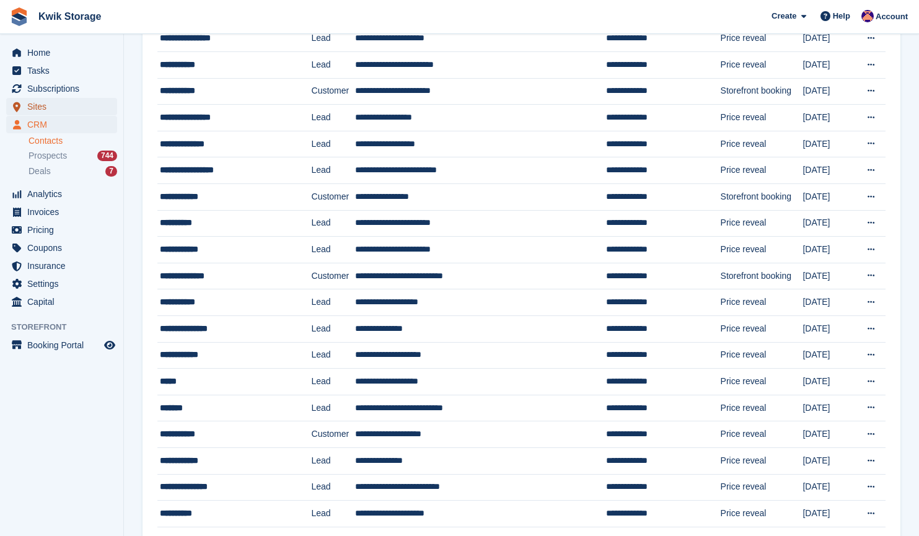
click at [79, 108] on span "Sites" at bounding box center [64, 106] width 74 height 17
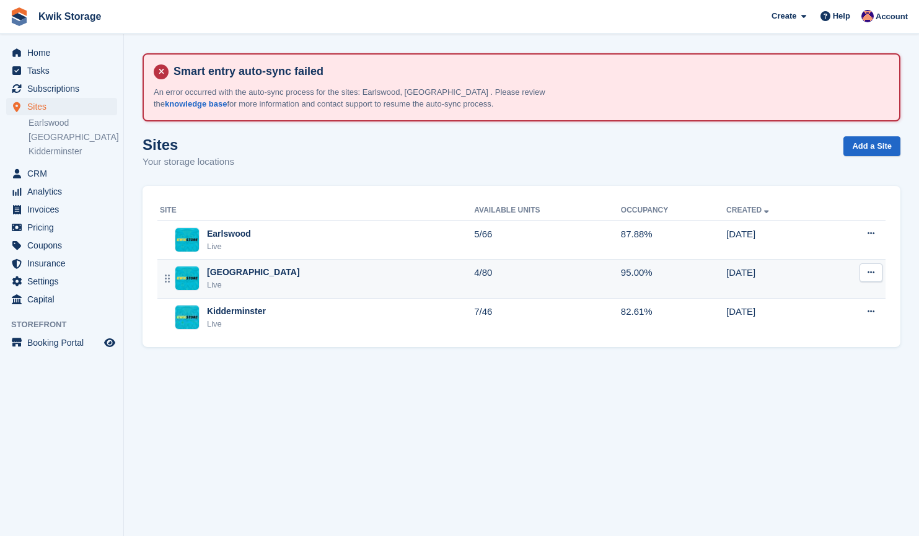
click at [281, 272] on div "Willenhall Live" at bounding box center [317, 278] width 314 height 25
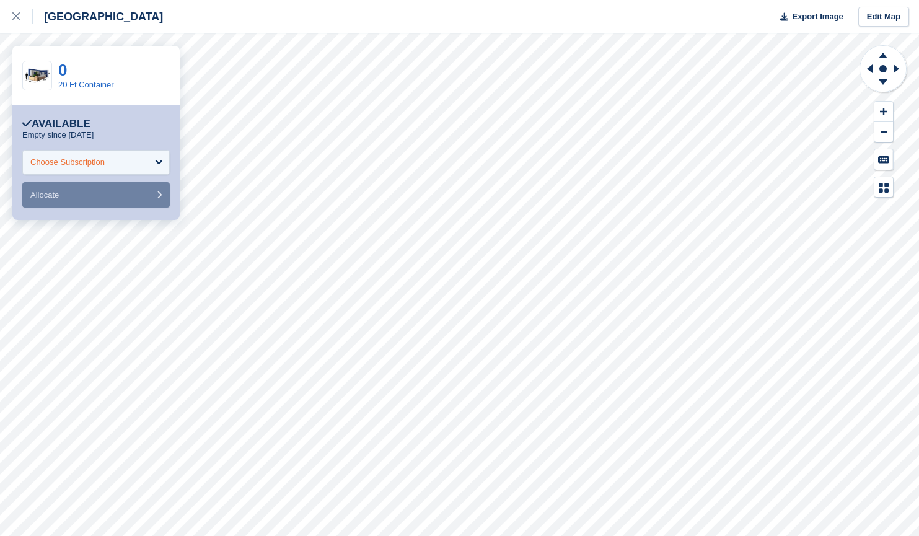
click at [143, 165] on div "Choose Subscription" at bounding box center [96, 162] width 148 height 25
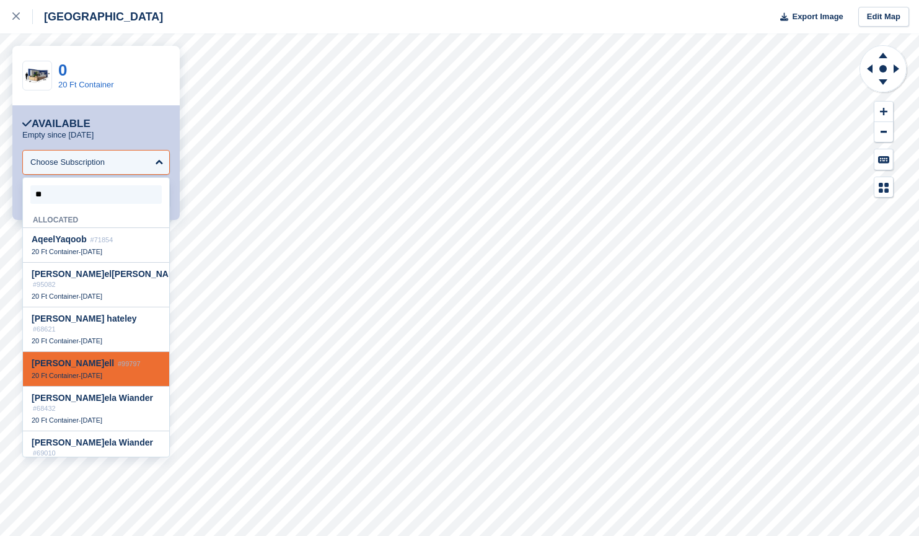
type input "*"
